Goal: Task Accomplishment & Management: Complete application form

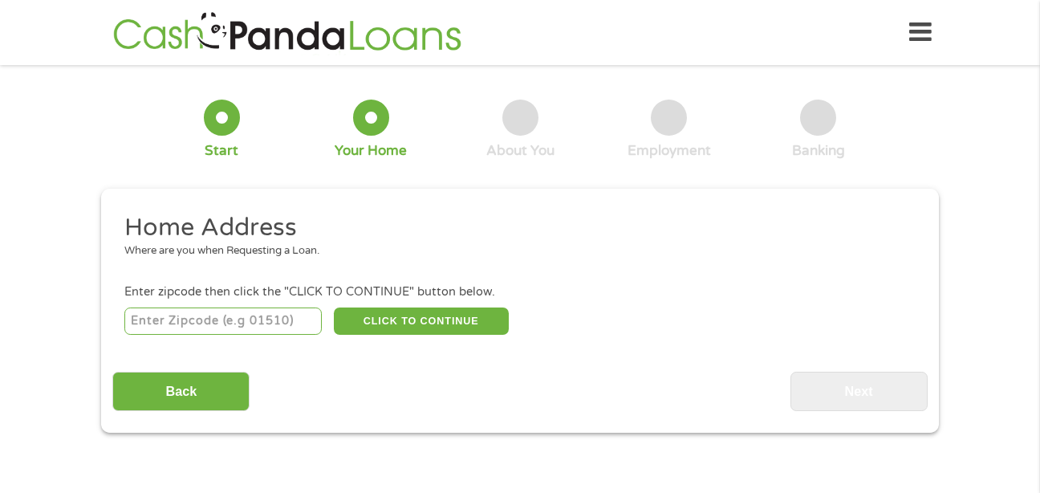
click at [229, 311] on input "number" at bounding box center [223, 320] width 198 height 27
type input "51360"
select select "[US_STATE]"
click at [412, 318] on button "CLICK TO CONTINUE" at bounding box center [421, 320] width 175 height 27
type input "51360"
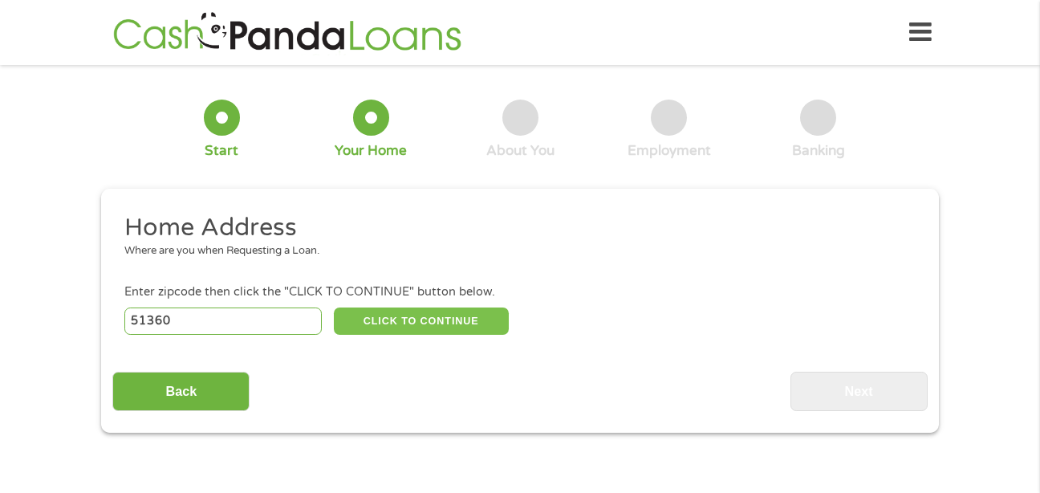
type input "Spirit Lake"
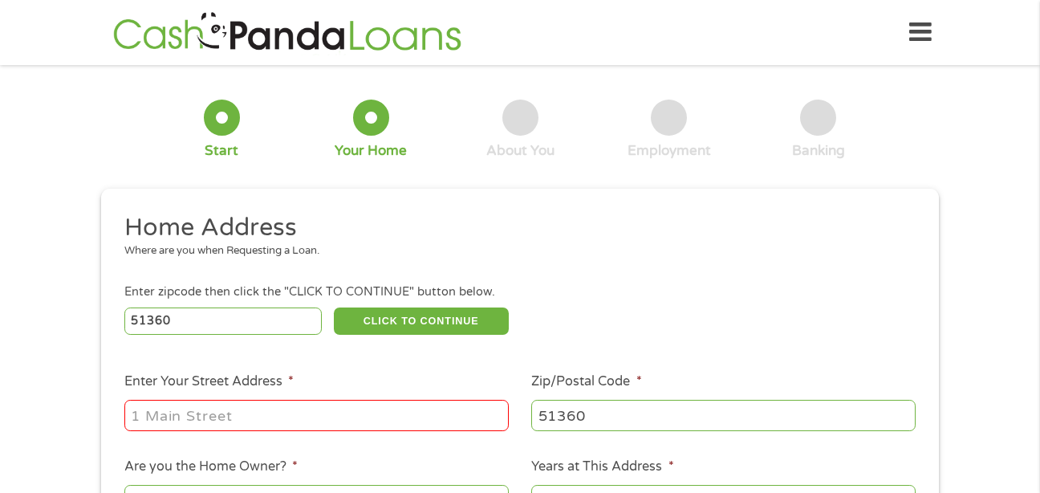
click at [386, 412] on input "Enter Your Street Address *" at bounding box center [316, 415] width 384 height 30
type input "[STREET_ADDRESS]"
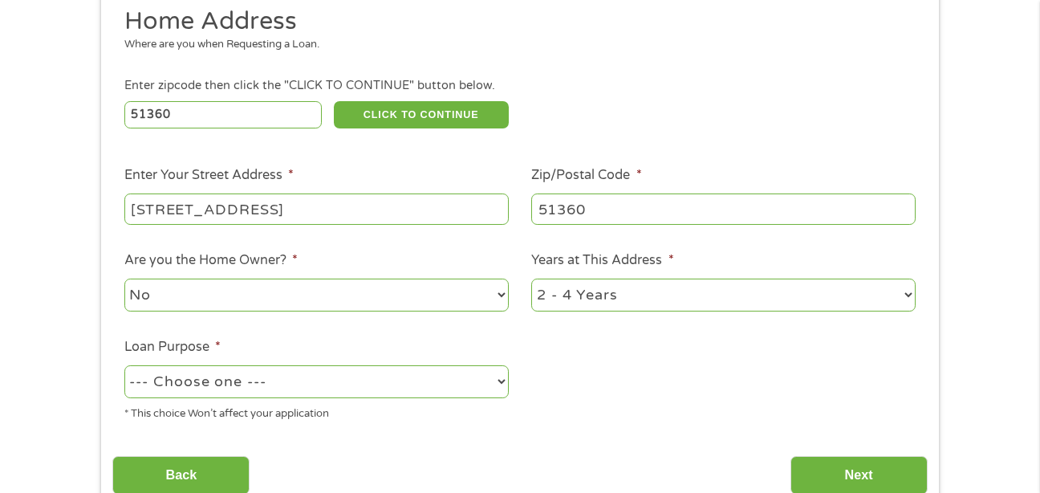
scroll to position [286, 0]
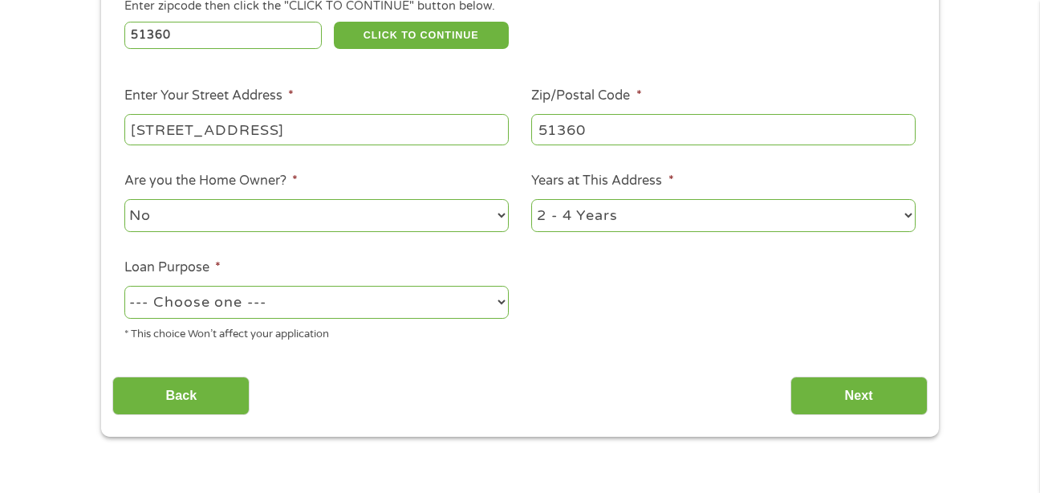
click at [640, 209] on select "1 Year or less 1 - 2 Years 2 - 4 Years Over 4 Years" at bounding box center [723, 215] width 384 height 33
click at [623, 333] on ul "Home Address Where are you when Requesting a Loan. Enter zipcode then click the…" at bounding box center [519, 140] width 814 height 428
click at [420, 307] on select "--- Choose one --- Pay Bills Debt Consolidation Home Improvement Major Purchase…" at bounding box center [316, 302] width 384 height 33
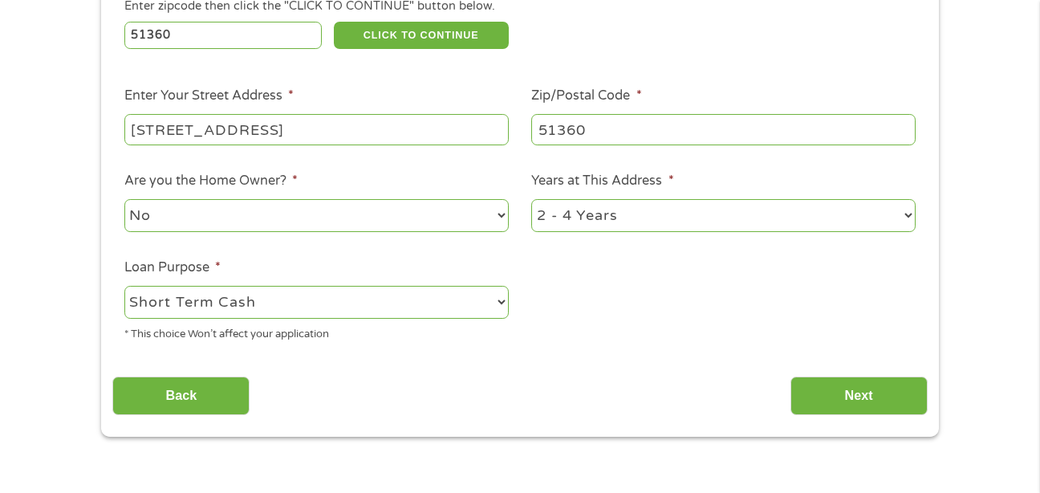
click at [124, 286] on select "--- Choose one --- Pay Bills Debt Consolidation Home Improvement Major Purchase…" at bounding box center [316, 302] width 384 height 33
click at [392, 297] on select "--- Choose one --- Pay Bills Debt Consolidation Home Improvement Major Purchase…" at bounding box center [316, 302] width 384 height 33
select select "paybills"
click at [124, 286] on select "--- Choose one --- Pay Bills Debt Consolidation Home Improvement Major Purchase…" at bounding box center [316, 302] width 384 height 33
click at [817, 392] on input "Next" at bounding box center [858, 395] width 137 height 39
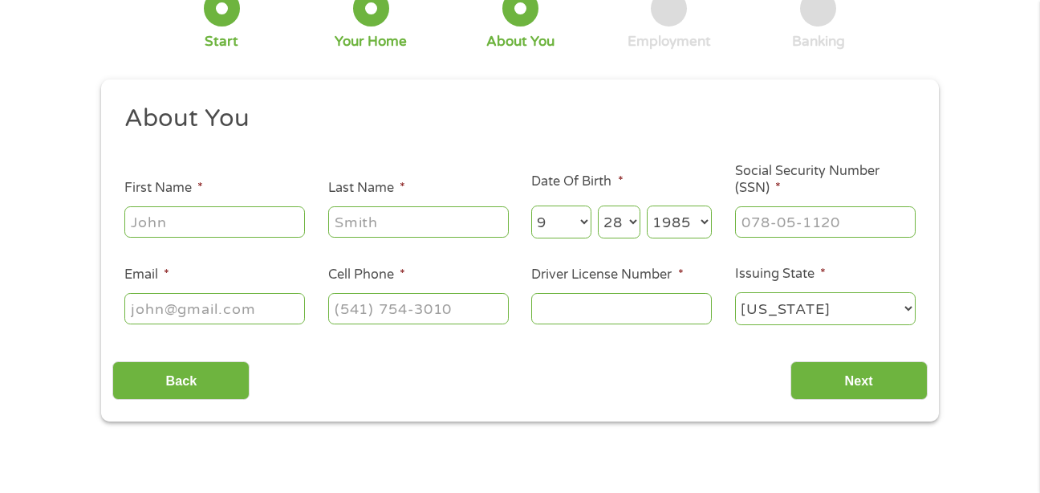
scroll to position [0, 0]
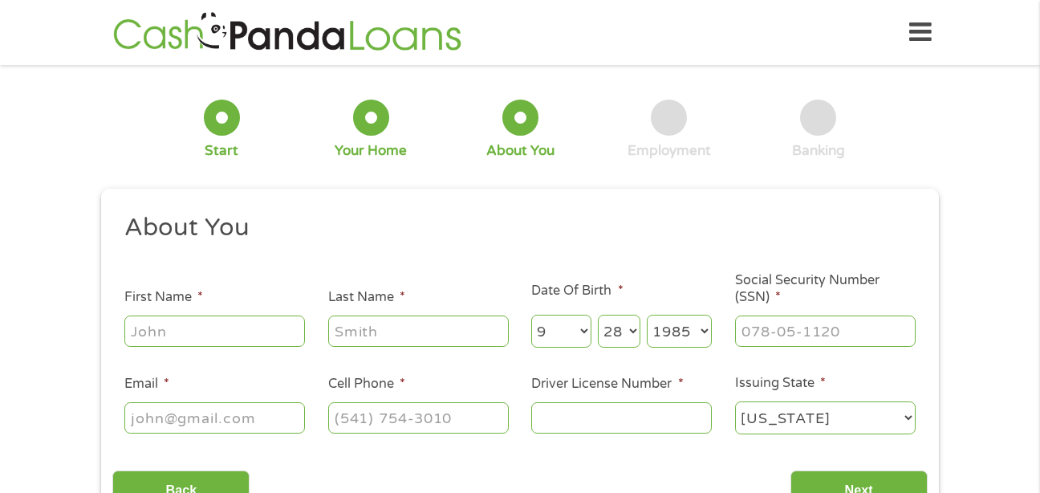
click at [272, 328] on input "First Name *" at bounding box center [214, 330] width 181 height 30
type input "[PERSON_NAME]"
type input "[EMAIL_ADDRESS][PERSON_NAME][DOMAIN_NAME]"
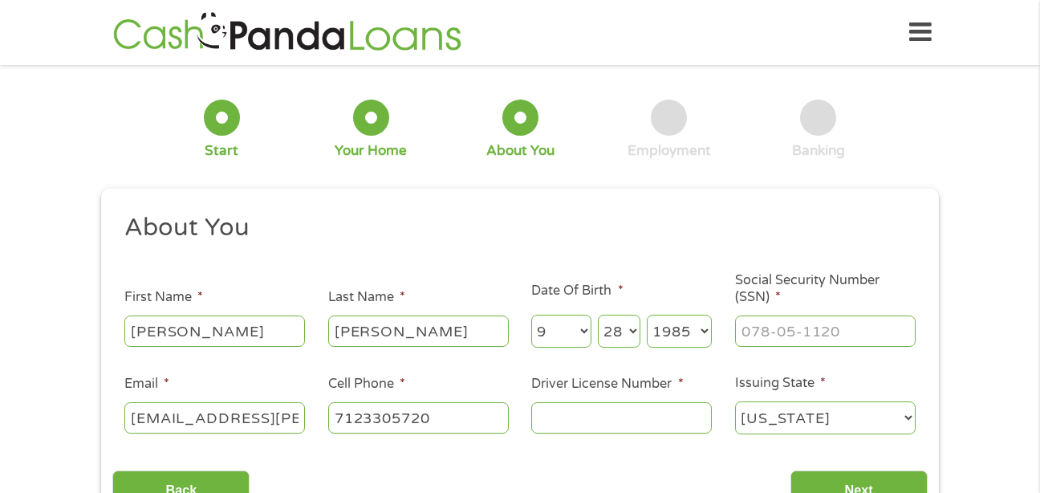
type input "[PHONE_NUMBER]"
click at [782, 338] on input "___-__-____" at bounding box center [825, 330] width 181 height 30
type input "472-06-8301"
click at [602, 423] on input "Driver License Number *" at bounding box center [621, 417] width 181 height 30
type input "594AT9031"
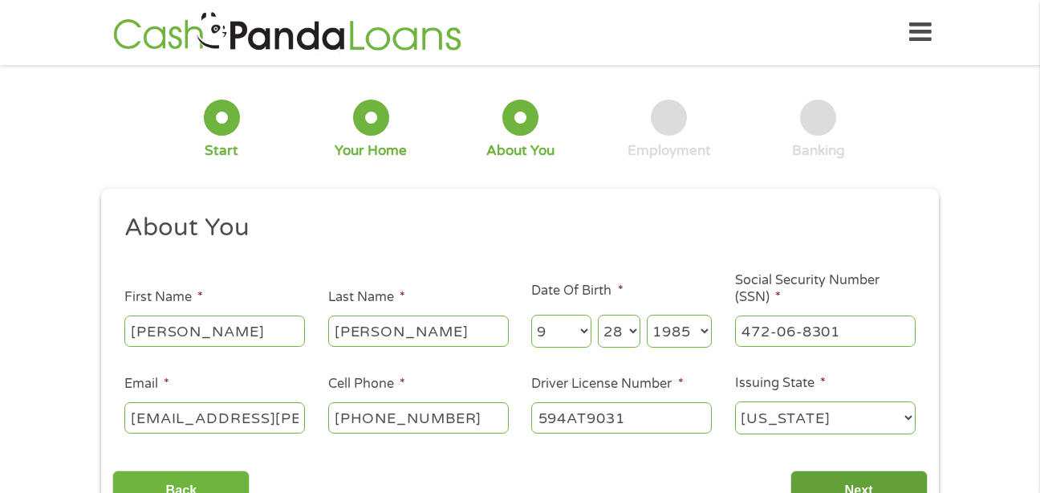
click at [827, 488] on input "Next" at bounding box center [858, 489] width 137 height 39
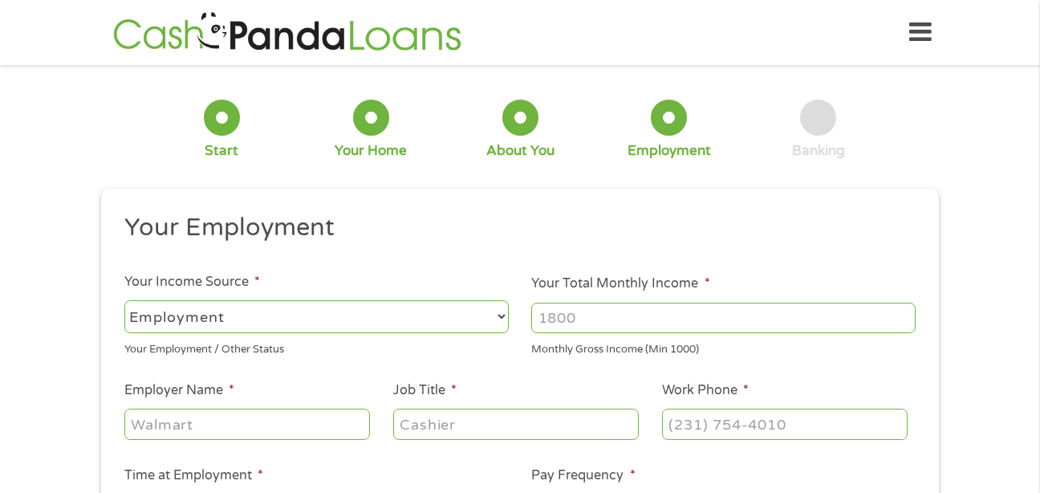
click at [657, 319] on input "Your Total Monthly Income *" at bounding box center [723, 317] width 384 height 30
type input "1400"
click at [231, 407] on div at bounding box center [246, 424] width 245 height 37
click at [228, 428] on input "Employer Name *" at bounding box center [246, 423] width 245 height 30
type input "Dollar General"
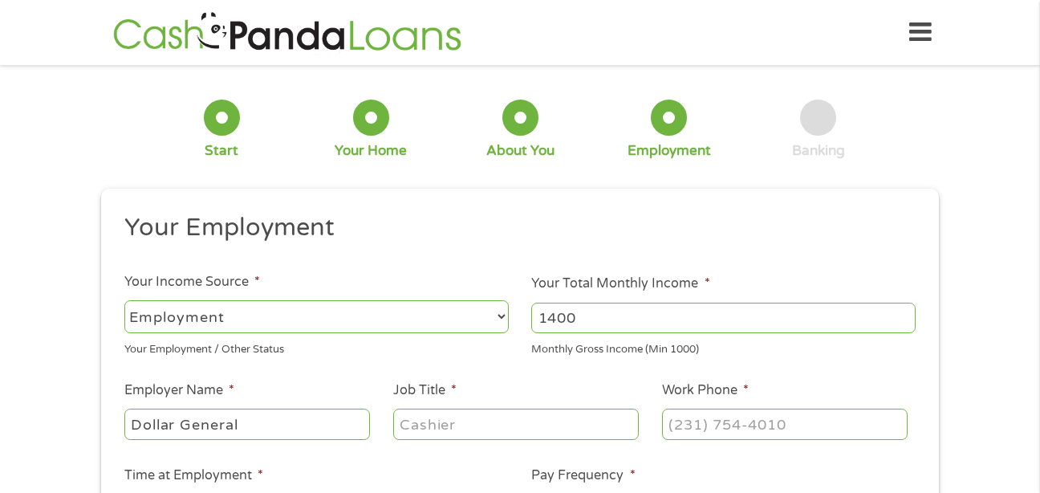
click at [473, 432] on input "Job Title *" at bounding box center [515, 423] width 245 height 30
type input "Cashier"
click at [704, 419] on input "(___) ___-____" at bounding box center [784, 423] width 245 height 30
type input "[PHONE_NUMBER]"
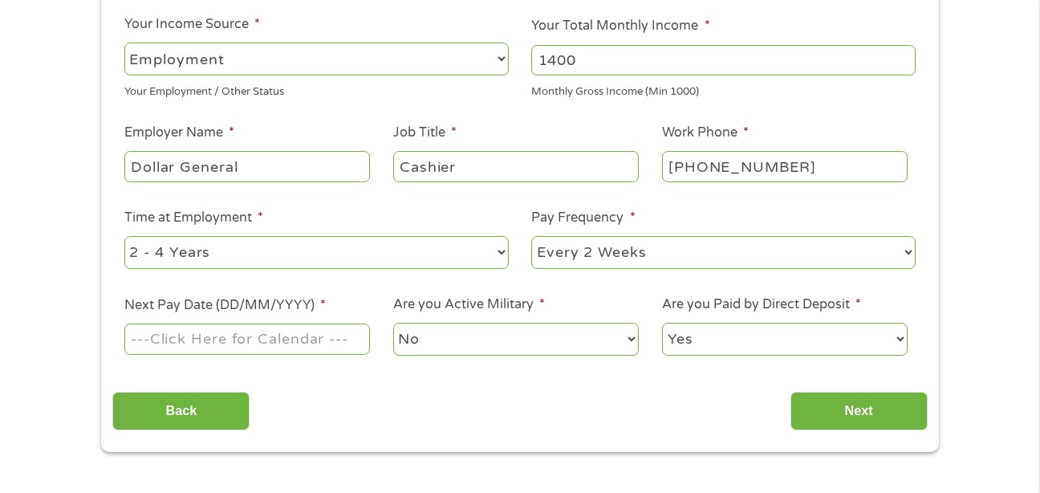
scroll to position [262, 0]
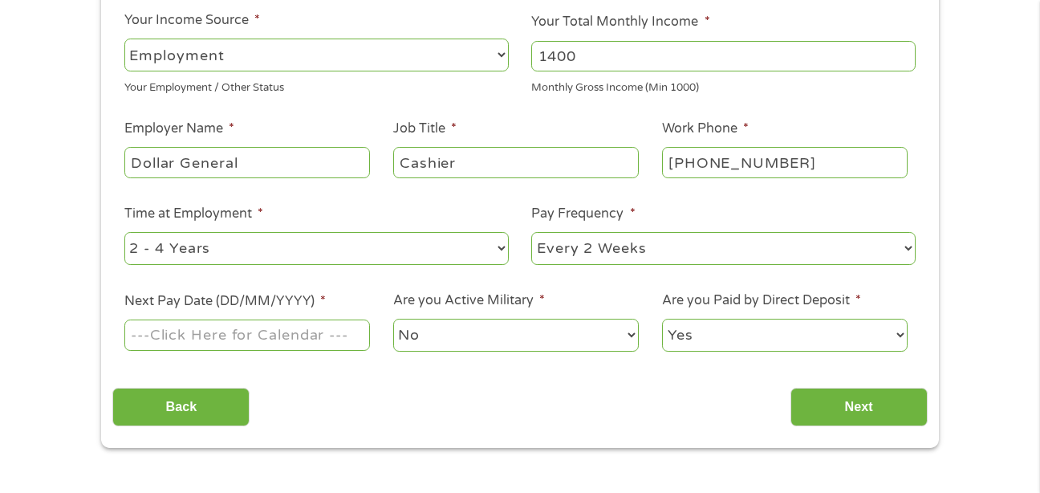
click at [413, 245] on select "--- Choose one --- 1 Year or less 1 - 2 Years 2 - 4 Years Over 4 Years" at bounding box center [316, 248] width 384 height 33
select select "12months"
click at [124, 232] on select "--- Choose one --- 1 Year or less 1 - 2 Years 2 - 4 Years Over 4 Years" at bounding box center [316, 248] width 384 height 33
click at [302, 335] on input "Next Pay Date (DD/MM/YYYY) *" at bounding box center [246, 334] width 245 height 30
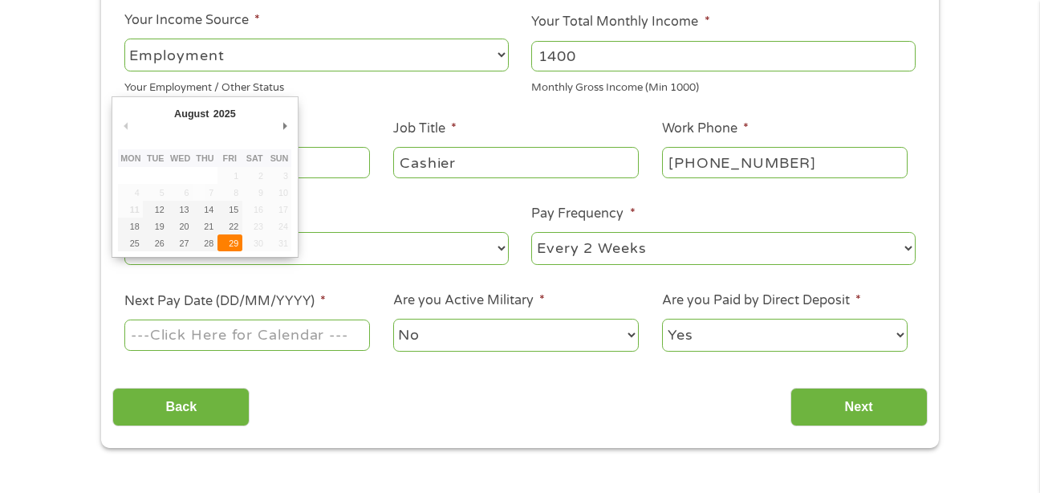
drag, startPoint x: 302, startPoint y: 335, endPoint x: 241, endPoint y: 247, distance: 107.3
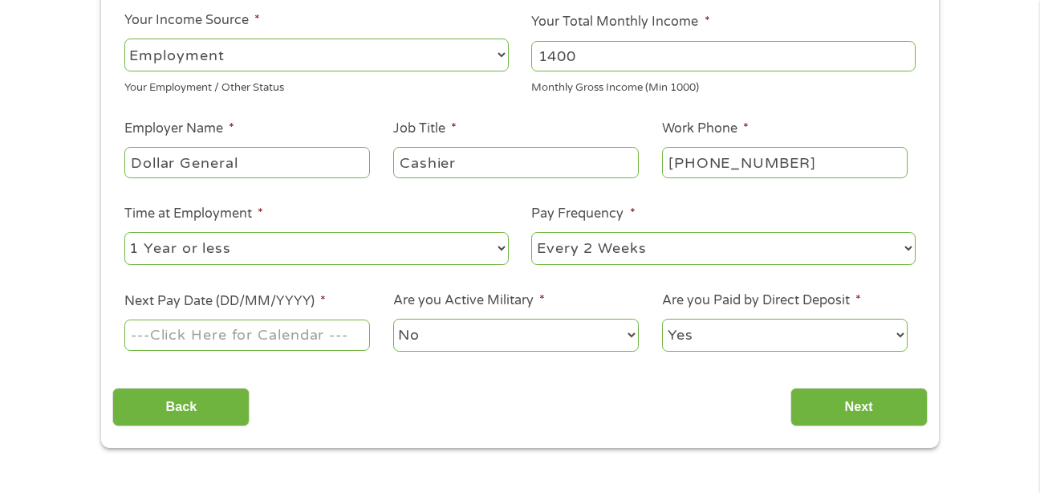
click at [274, 350] on input "Next Pay Date (DD/MM/YYYY) *" at bounding box center [246, 334] width 245 height 30
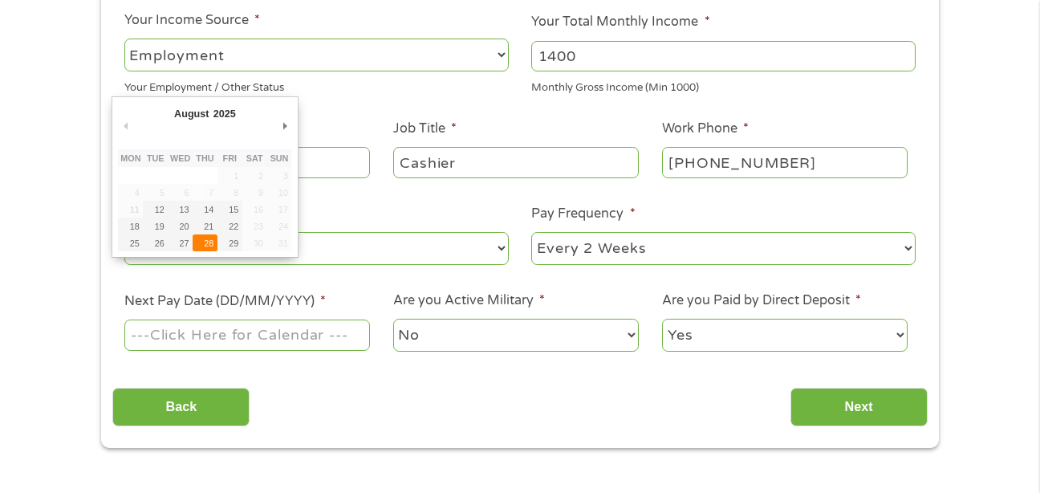
type input "[DATE]"
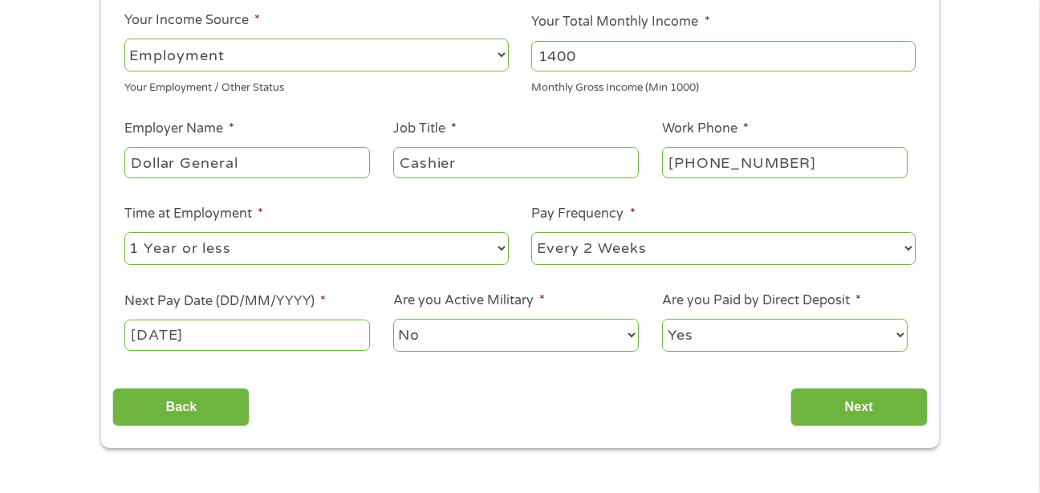
click at [717, 332] on select "Yes No" at bounding box center [784, 334] width 245 height 33
click at [821, 416] on input "Next" at bounding box center [858, 406] width 137 height 39
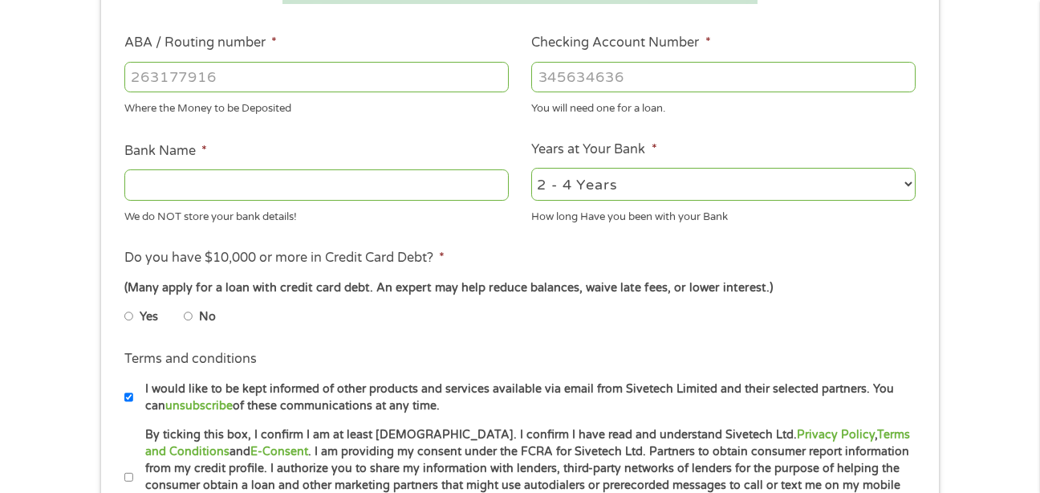
scroll to position [499, 0]
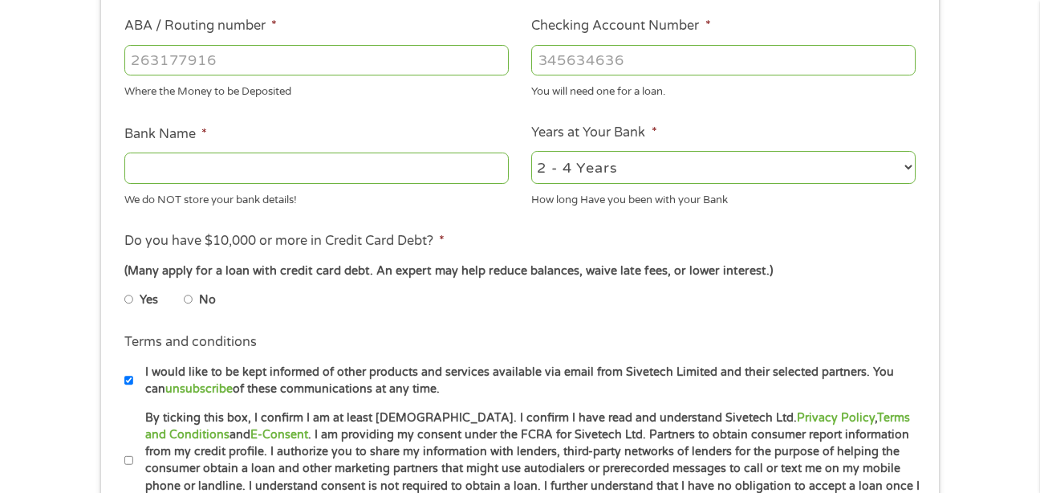
click at [184, 299] on input "No" at bounding box center [189, 299] width 10 height 26
radio input "true"
click at [270, 74] on input "ABA / Routing number *" at bounding box center [316, 60] width 384 height 30
type input "1"
